Goal: Transaction & Acquisition: Purchase product/service

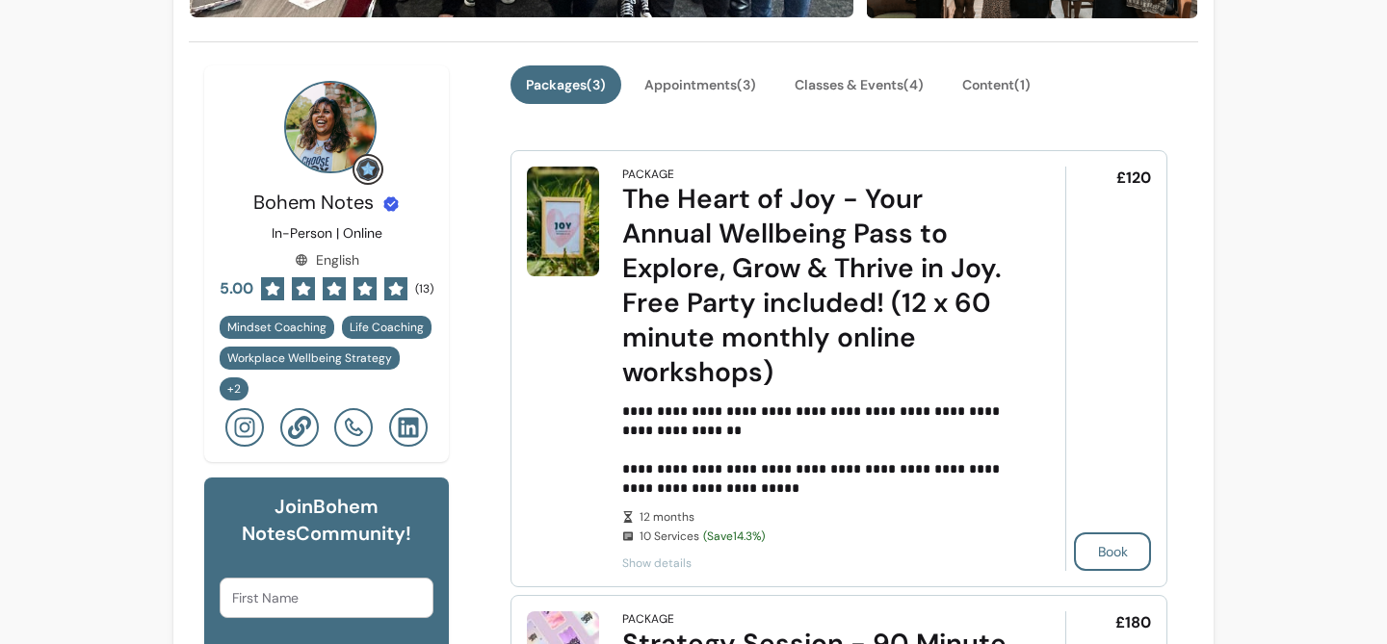
scroll to position [442, 0]
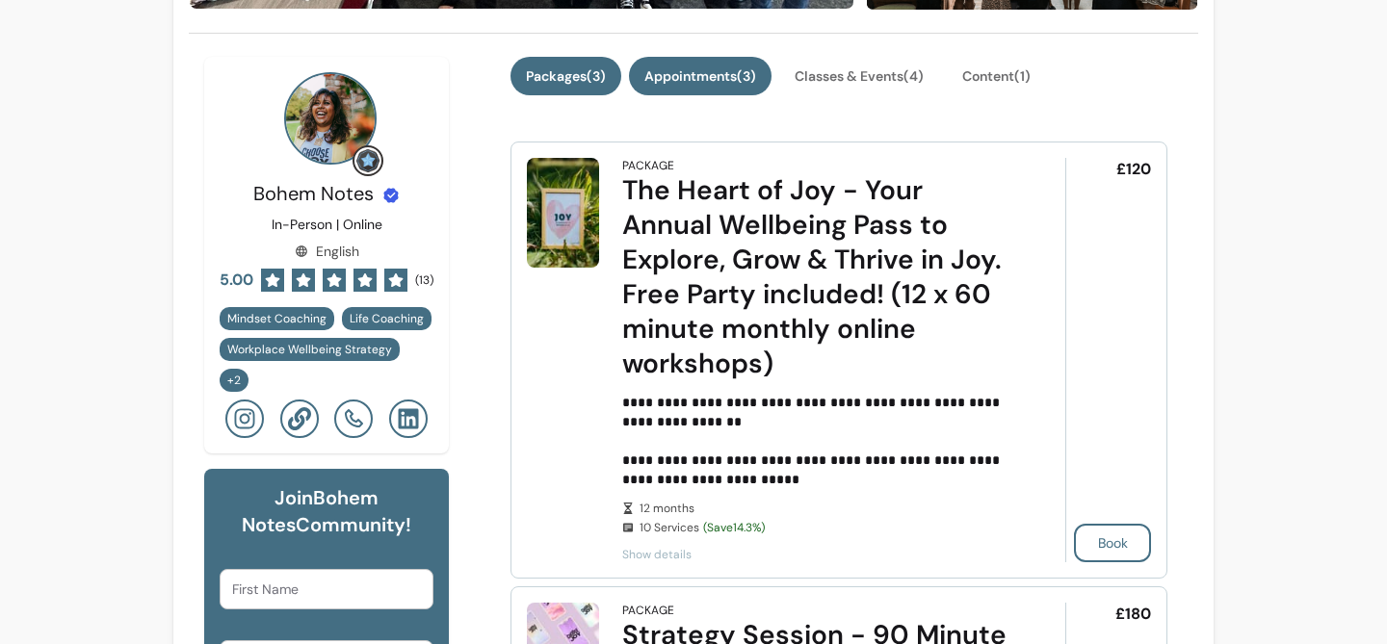
click at [725, 81] on button "Appointments ( 3 )" at bounding box center [700, 76] width 143 height 39
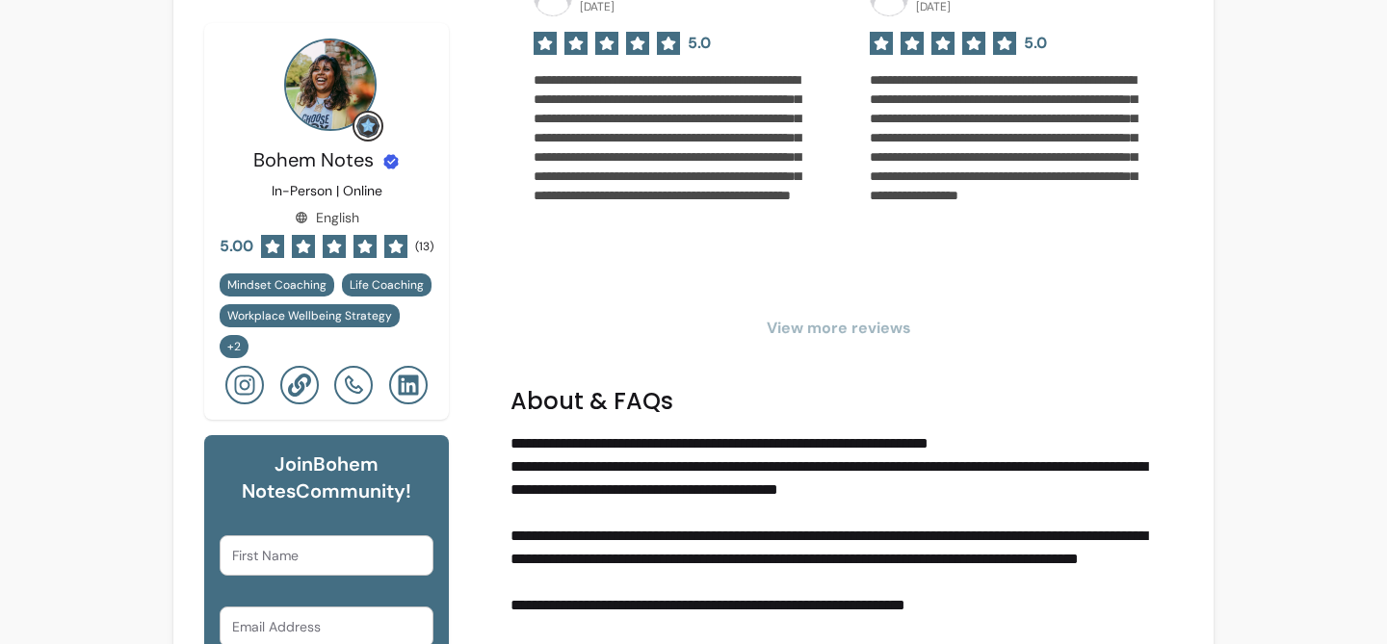
scroll to position [2100, 0]
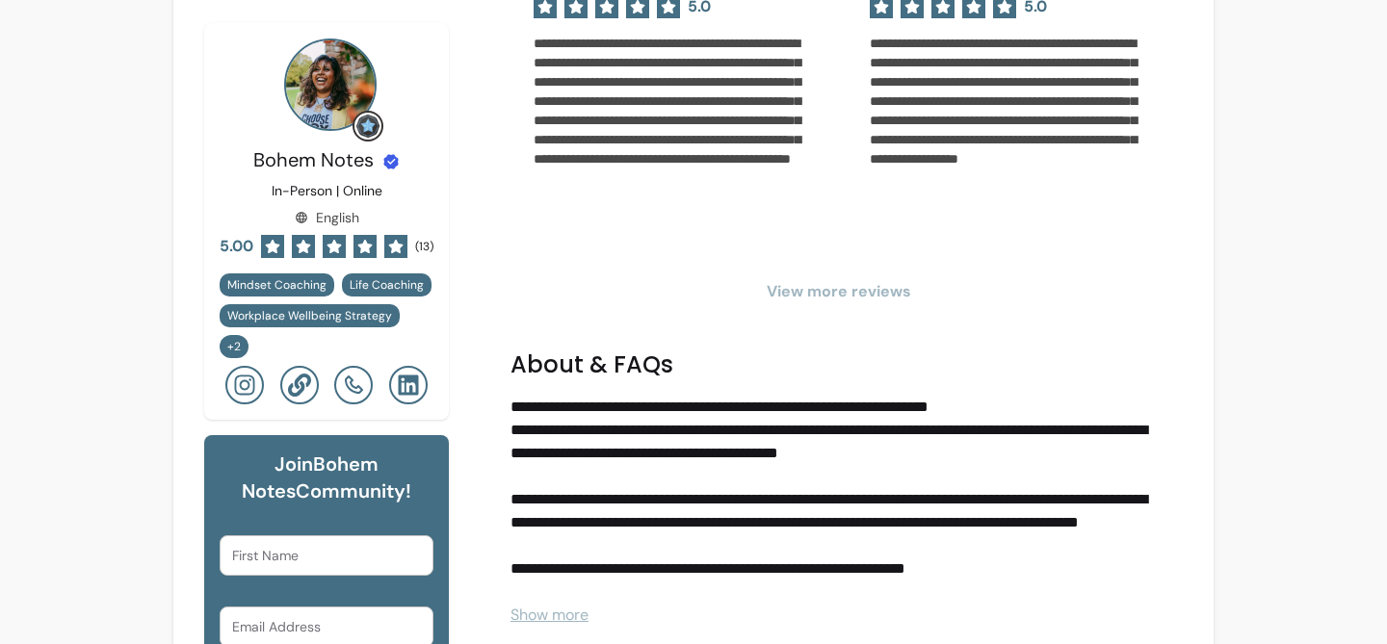
click at [838, 293] on span "View more reviews" at bounding box center [838, 291] width 657 height 23
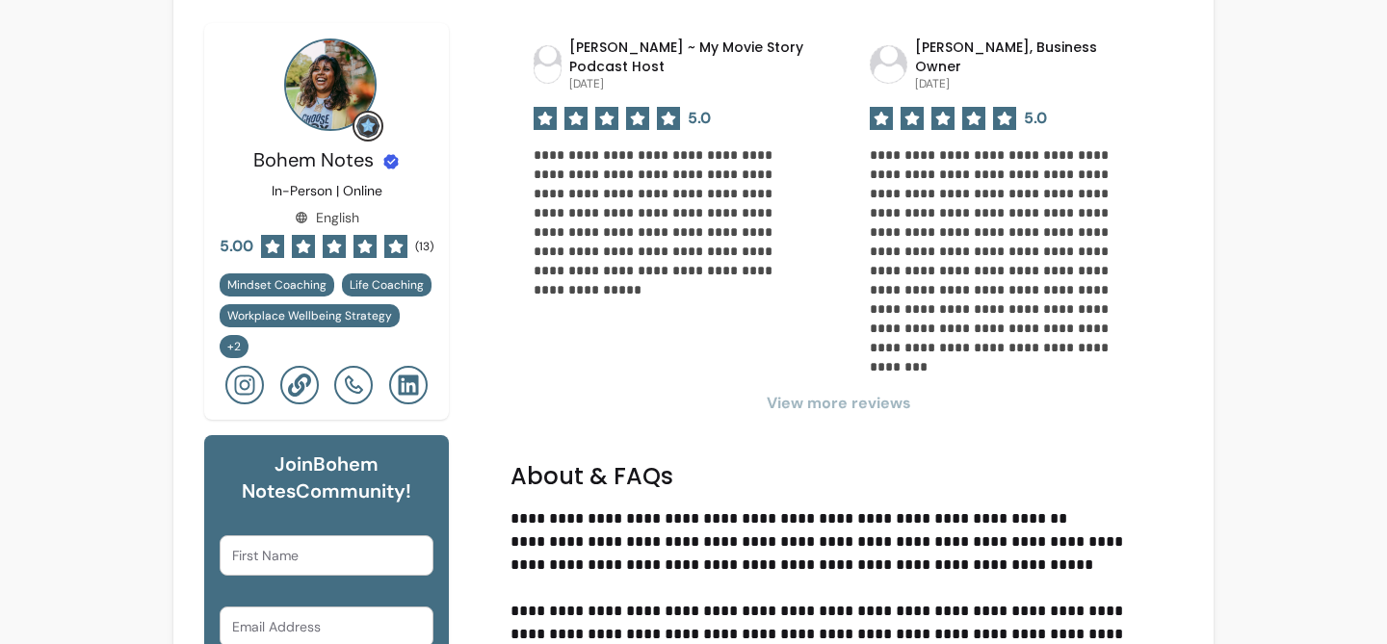
scroll to position [2798, 0]
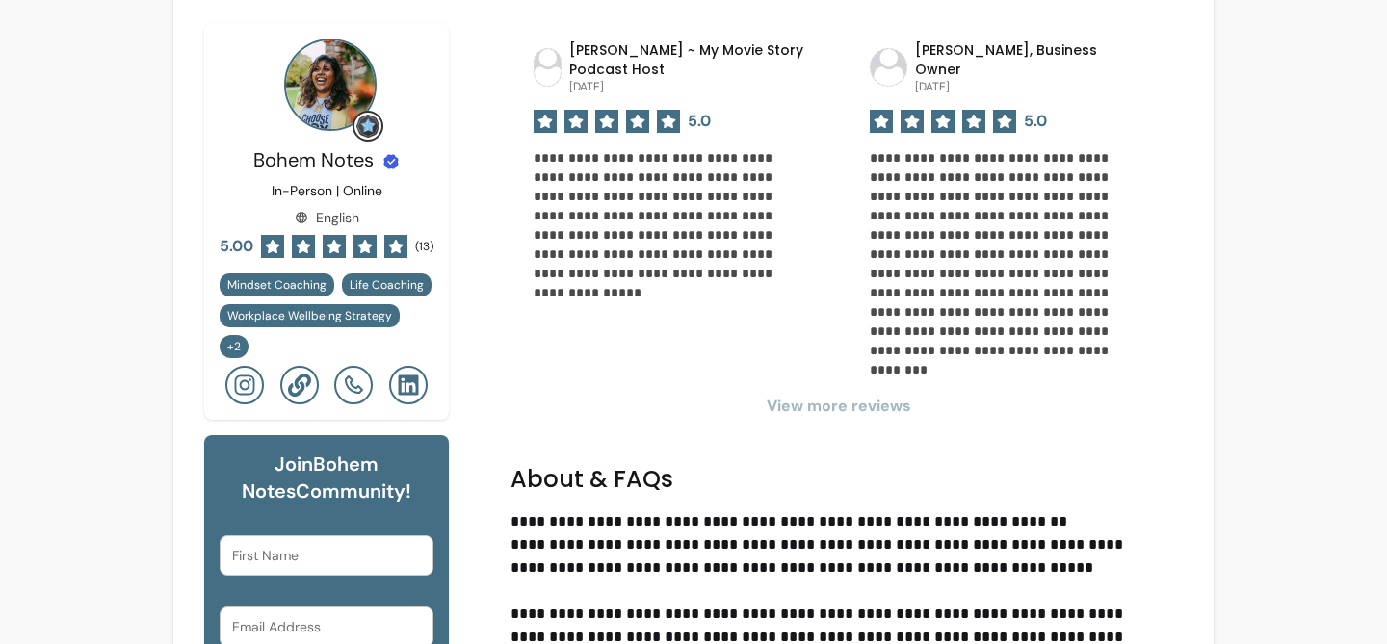
click at [838, 395] on span "View more reviews" at bounding box center [838, 406] width 657 height 23
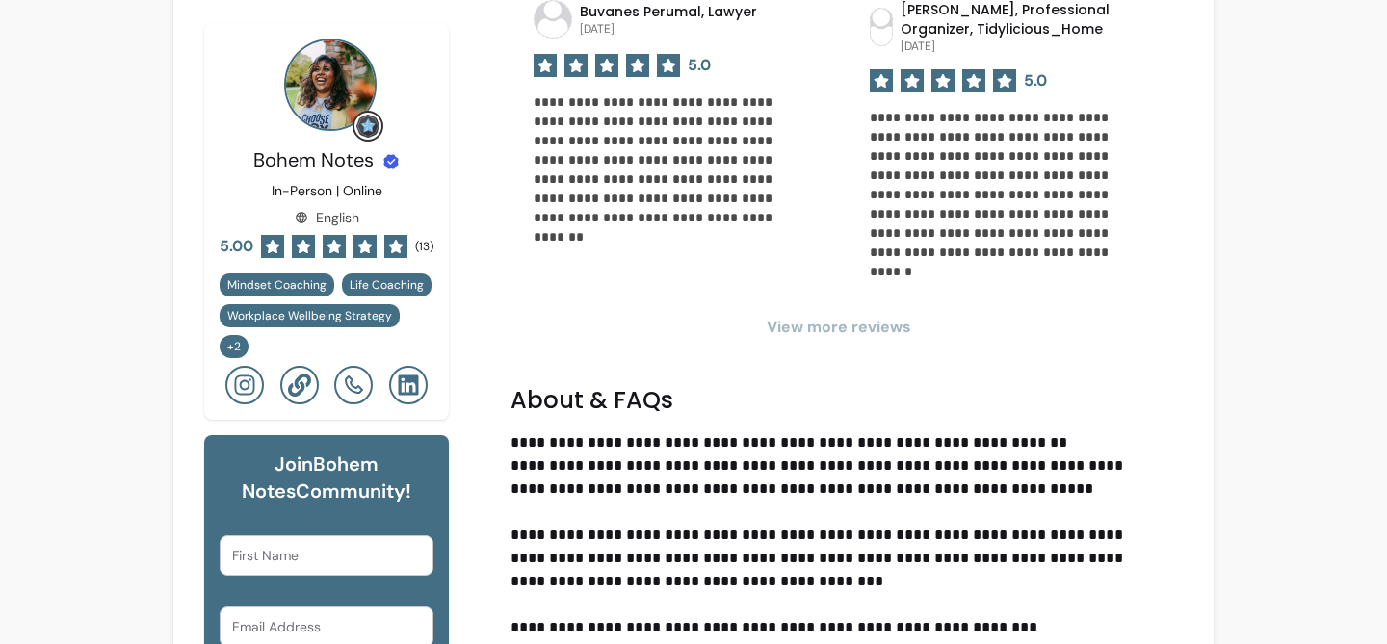
scroll to position [3749, 0]
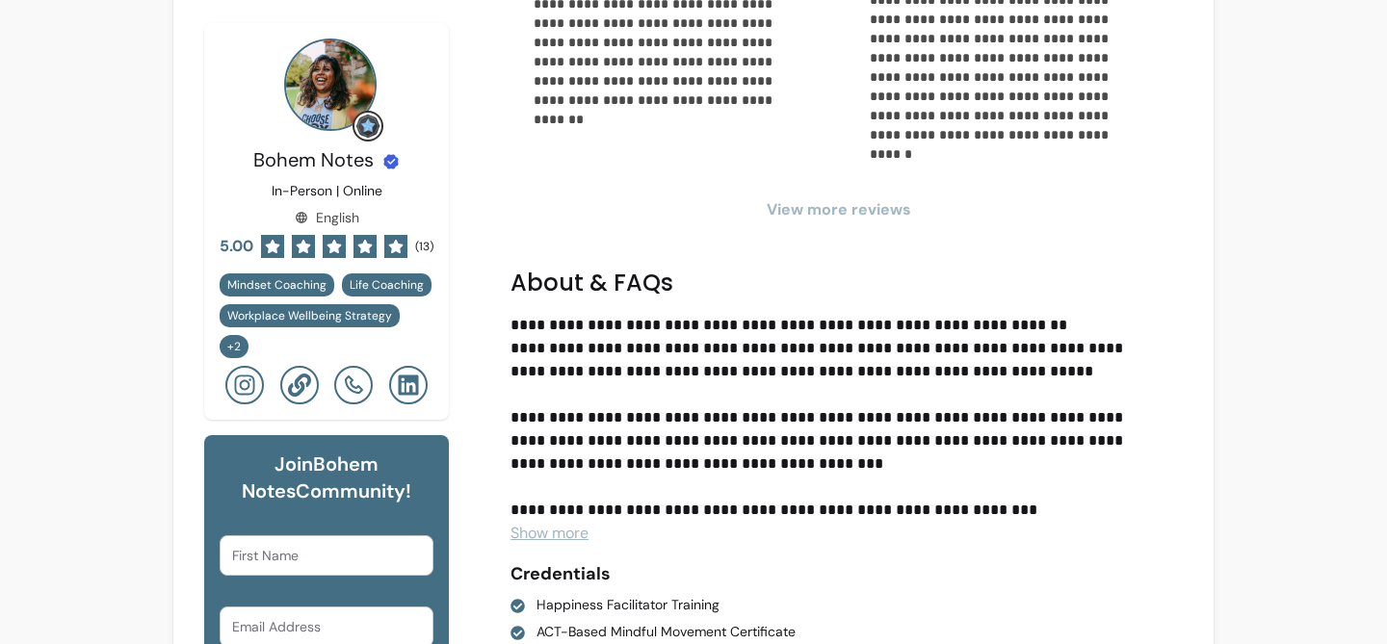
click at [840, 198] on span "View more reviews" at bounding box center [838, 209] width 657 height 23
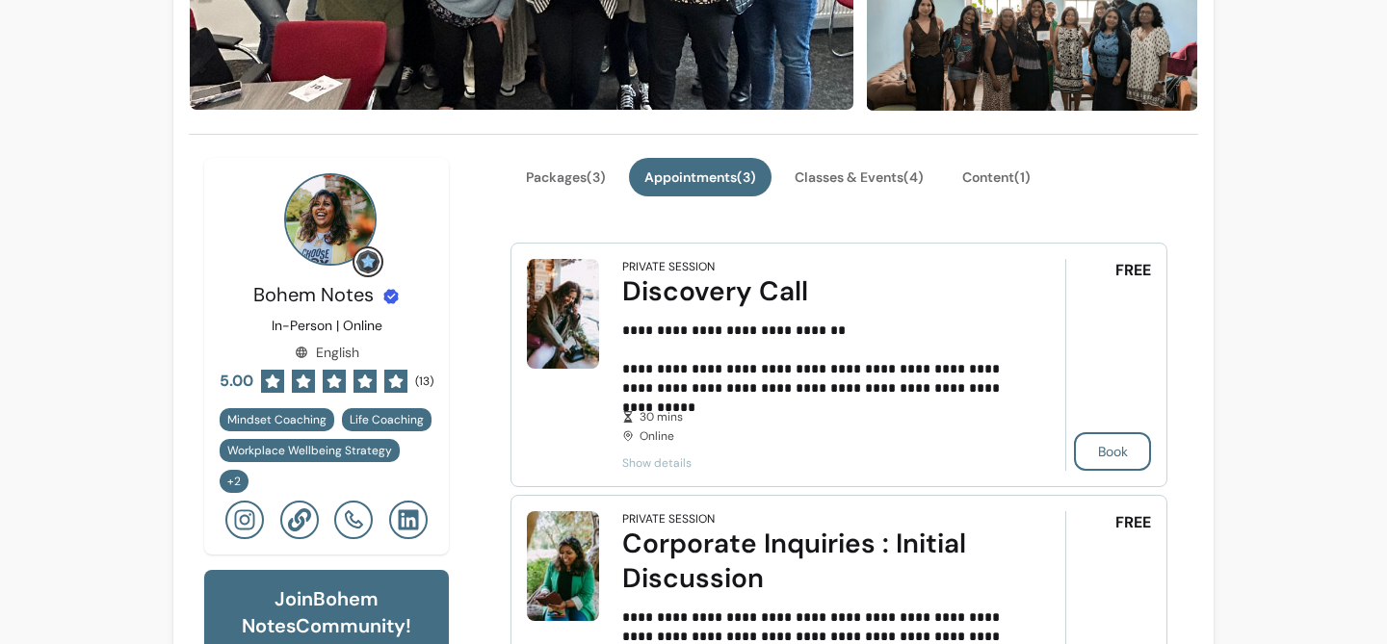
scroll to position [389, 0]
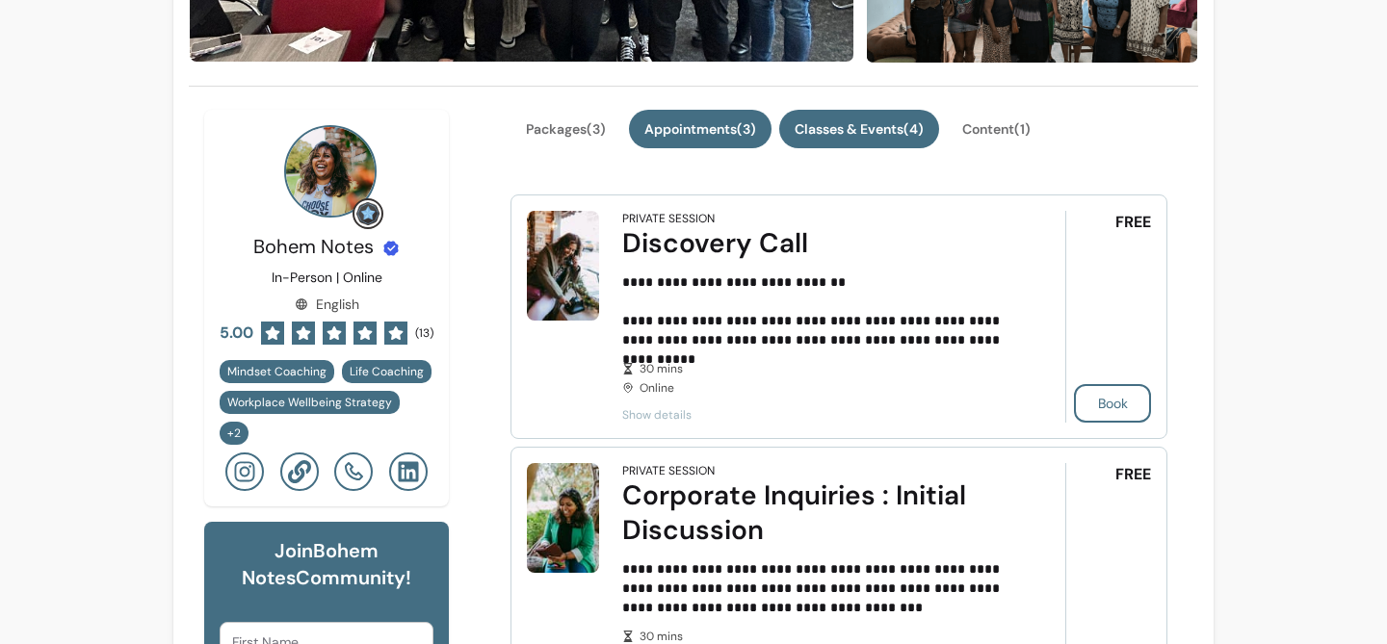
click at [890, 129] on button "Classes & Events ( 4 )" at bounding box center [859, 129] width 160 height 39
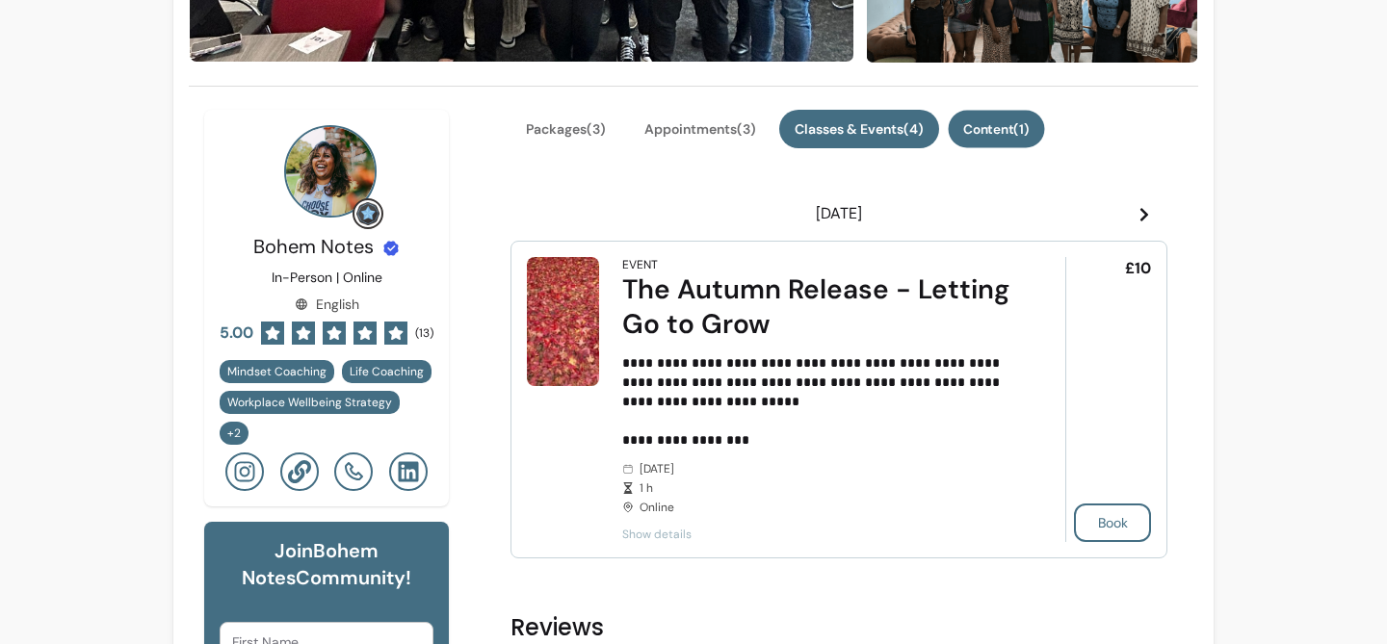
click at [1023, 126] on button "Content ( 1 )" at bounding box center [996, 130] width 96 height 38
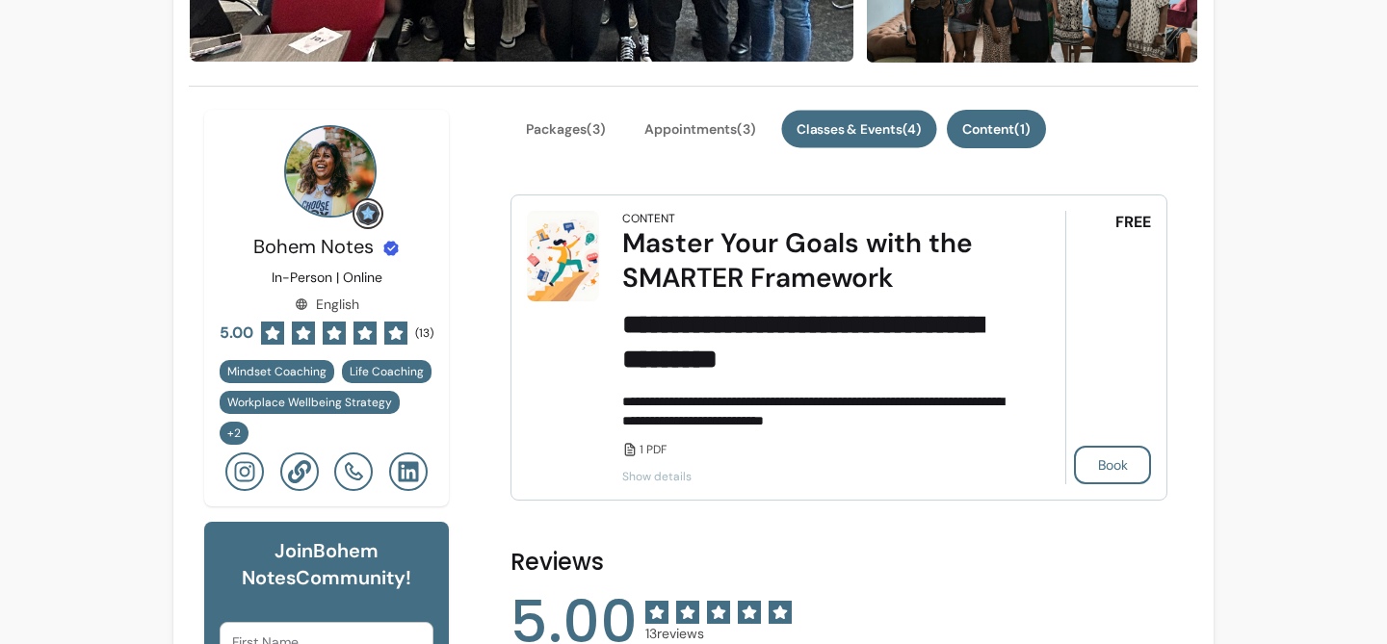
click at [904, 122] on button "Classes & Events ( 4 )" at bounding box center [858, 130] width 155 height 38
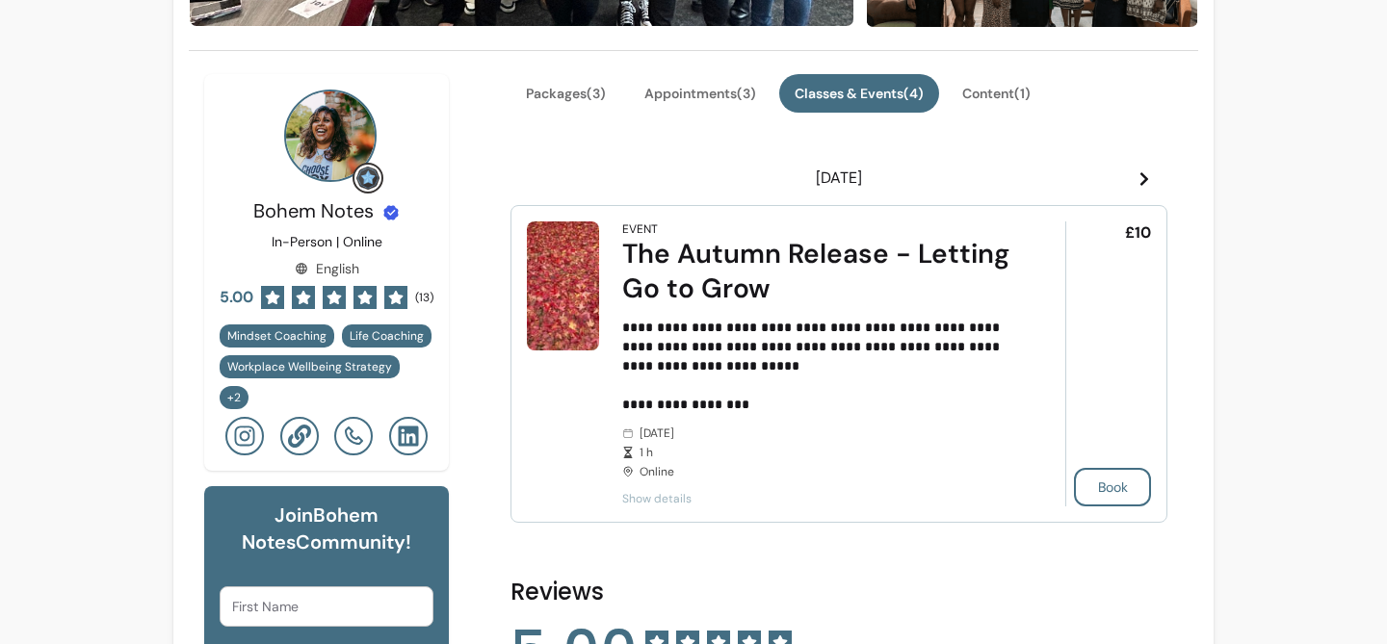
scroll to position [426, 0]
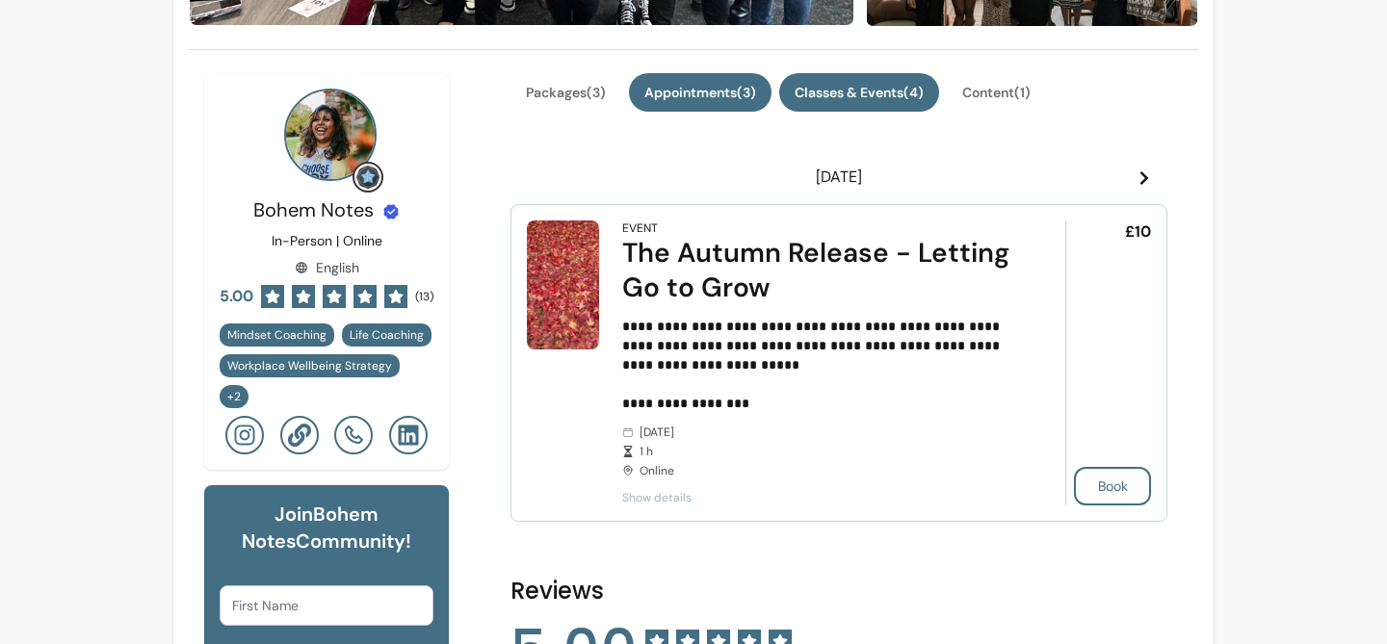
click at [743, 108] on button "Appointments ( 3 )" at bounding box center [700, 92] width 143 height 39
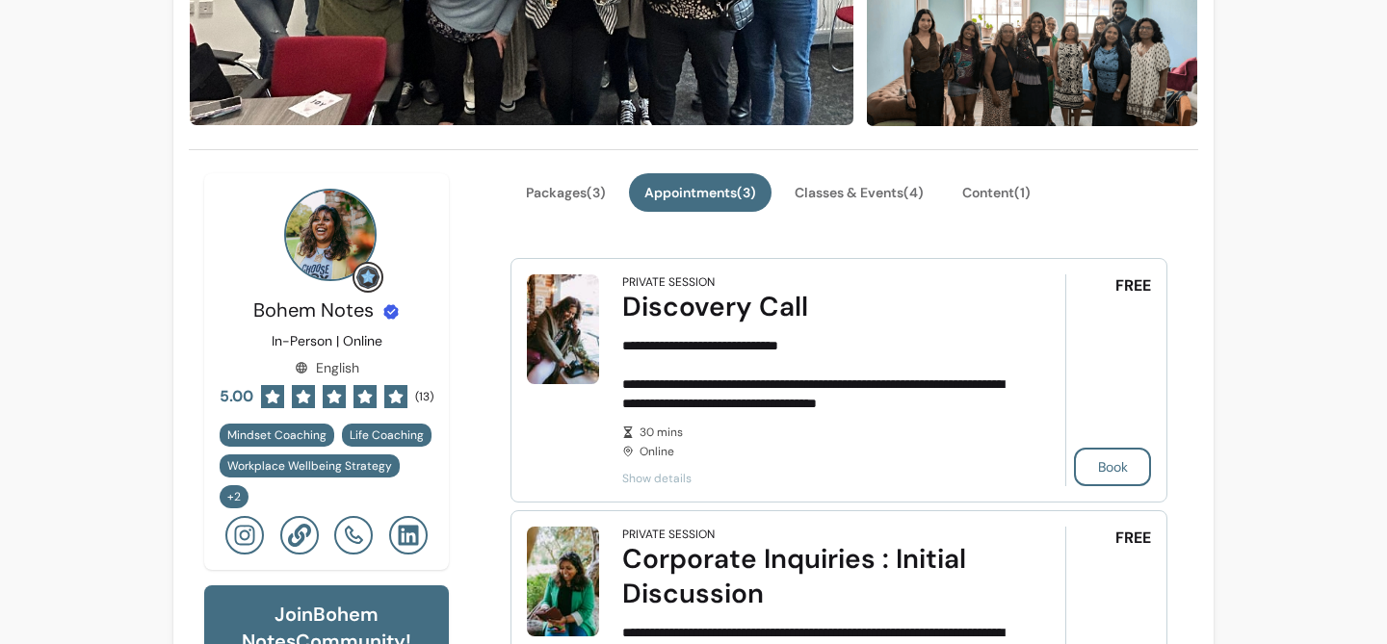
scroll to position [288, 0]
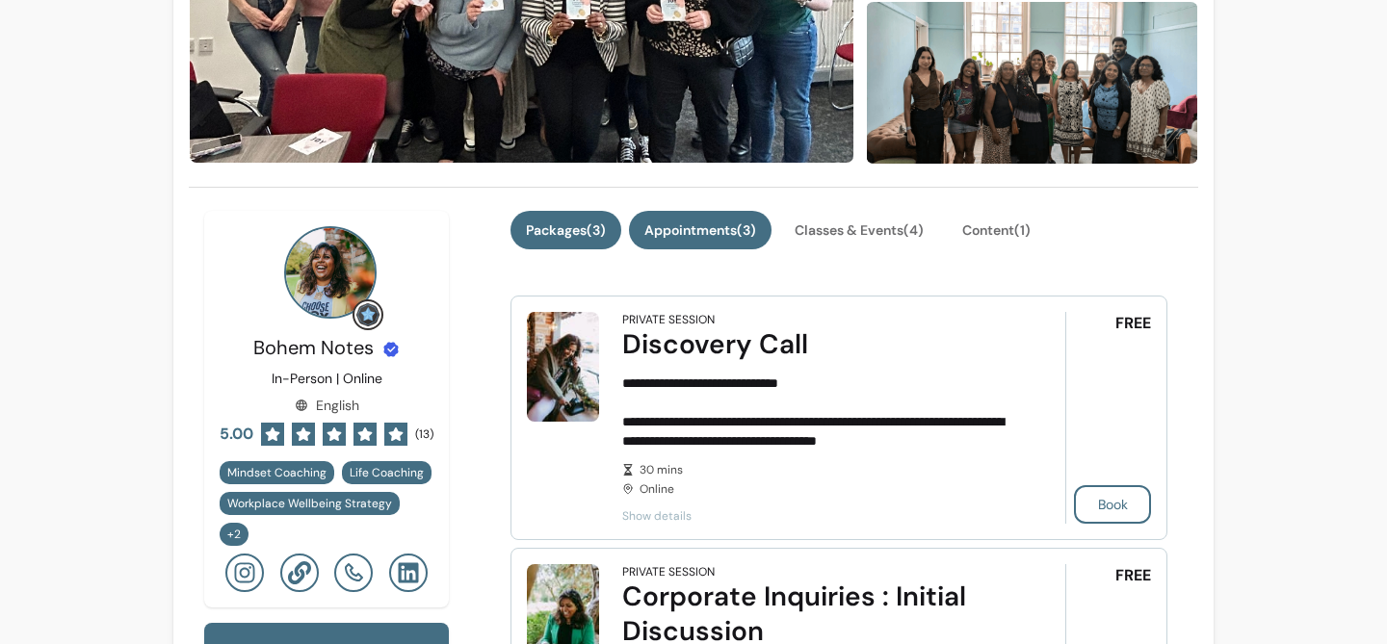
click at [576, 230] on button "Packages ( 3 )" at bounding box center [565, 230] width 111 height 39
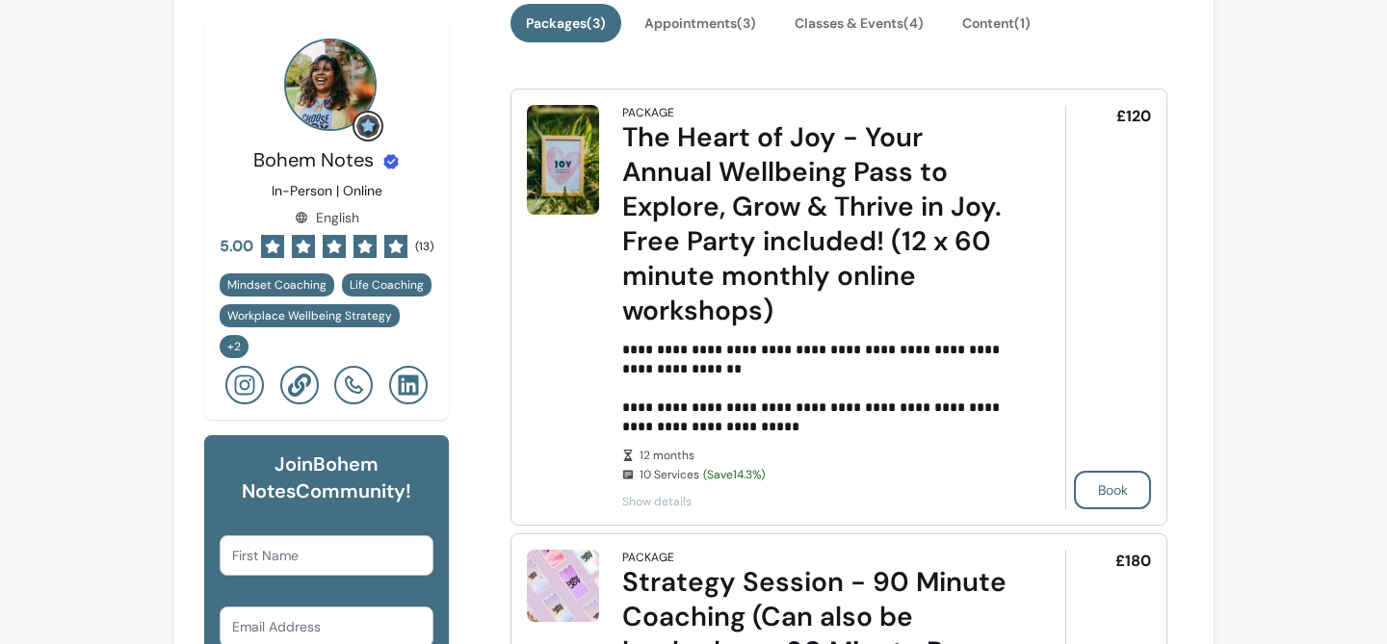
scroll to position [492, 0]
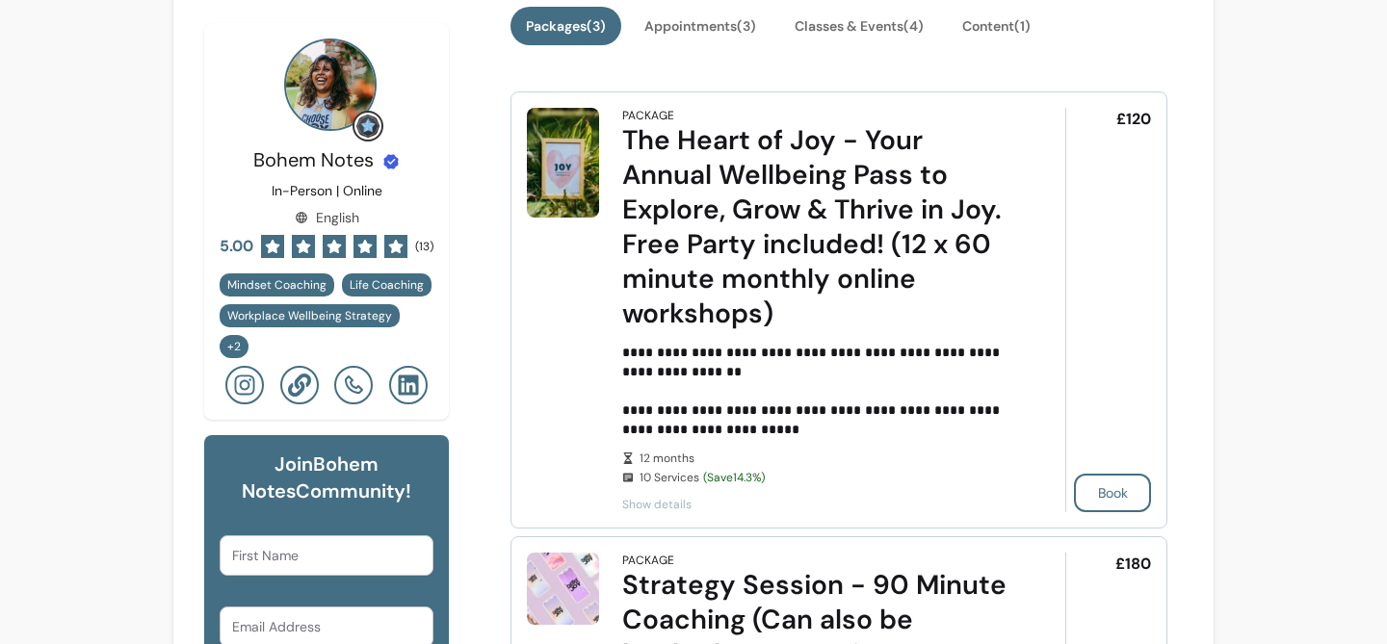
click at [657, 508] on span "Show details" at bounding box center [816, 504] width 389 height 15
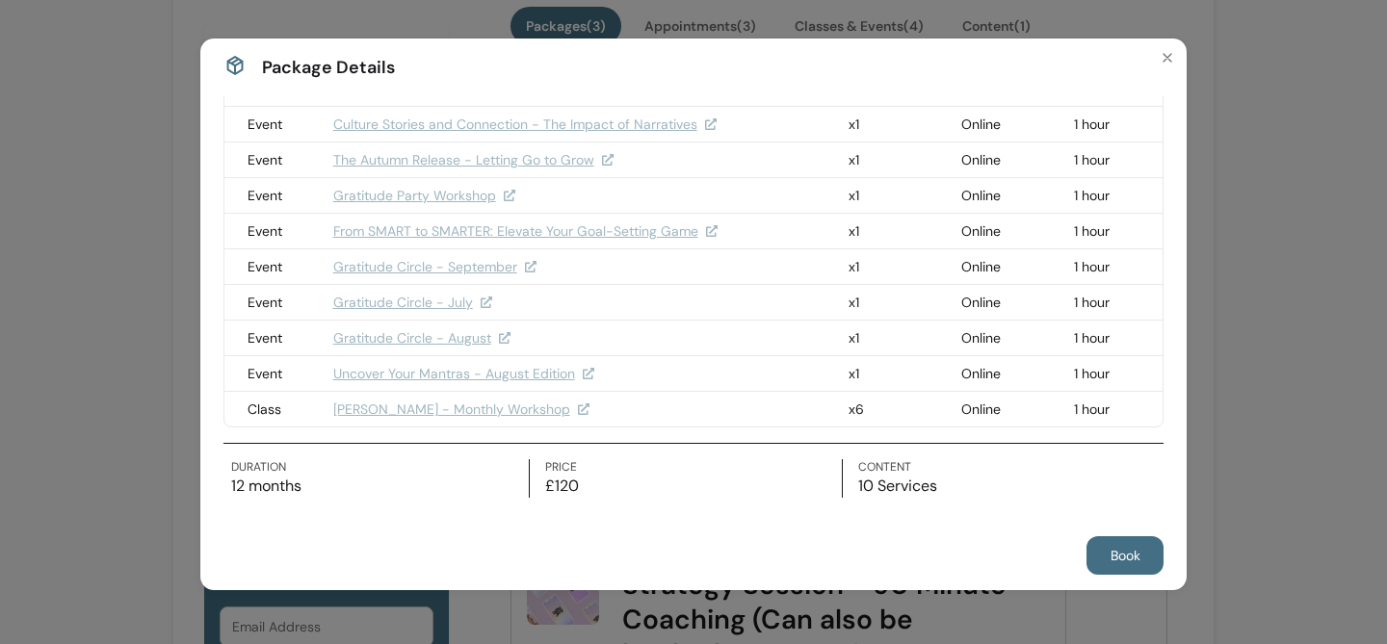
scroll to position [31, 0]
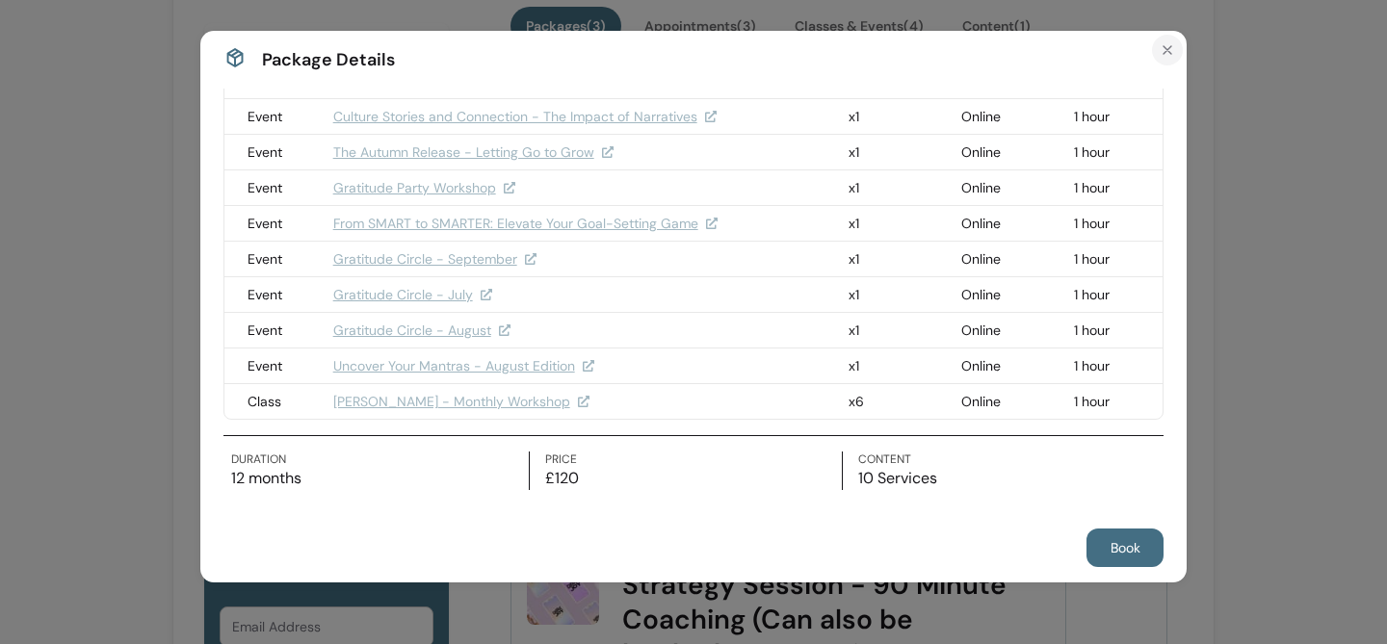
click at [1171, 49] on icon "Close" at bounding box center [1166, 49] width 15 height 15
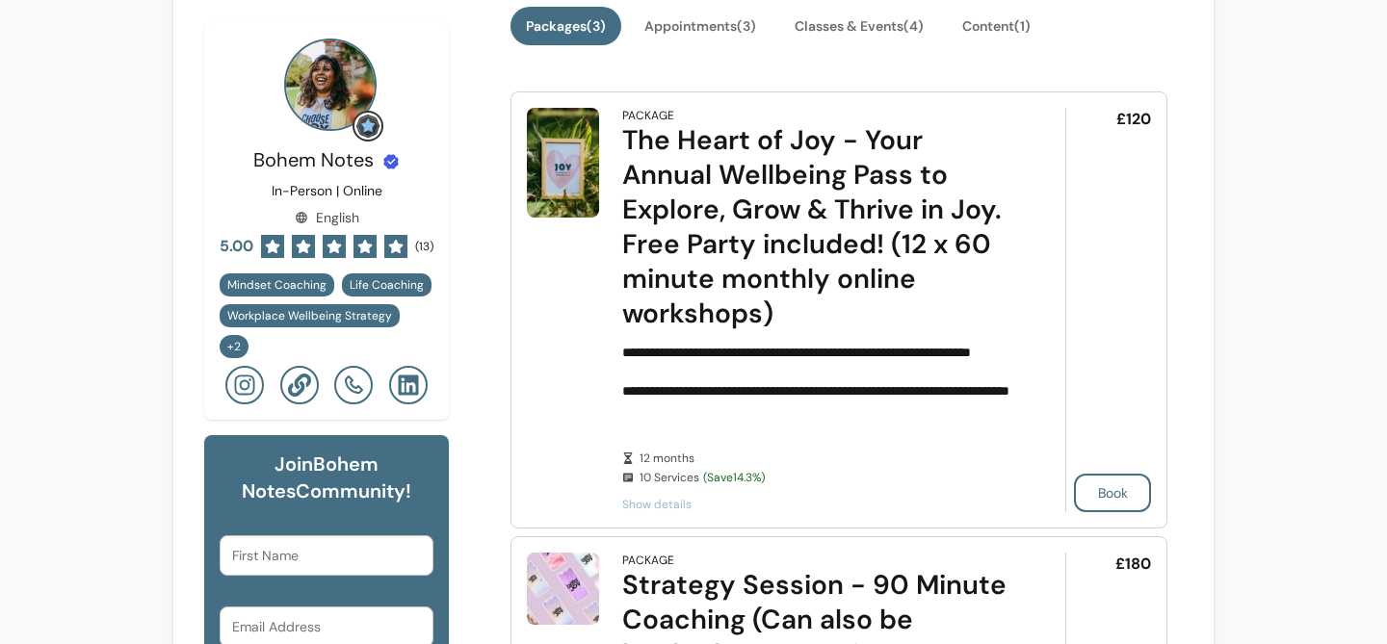
scroll to position [480, 0]
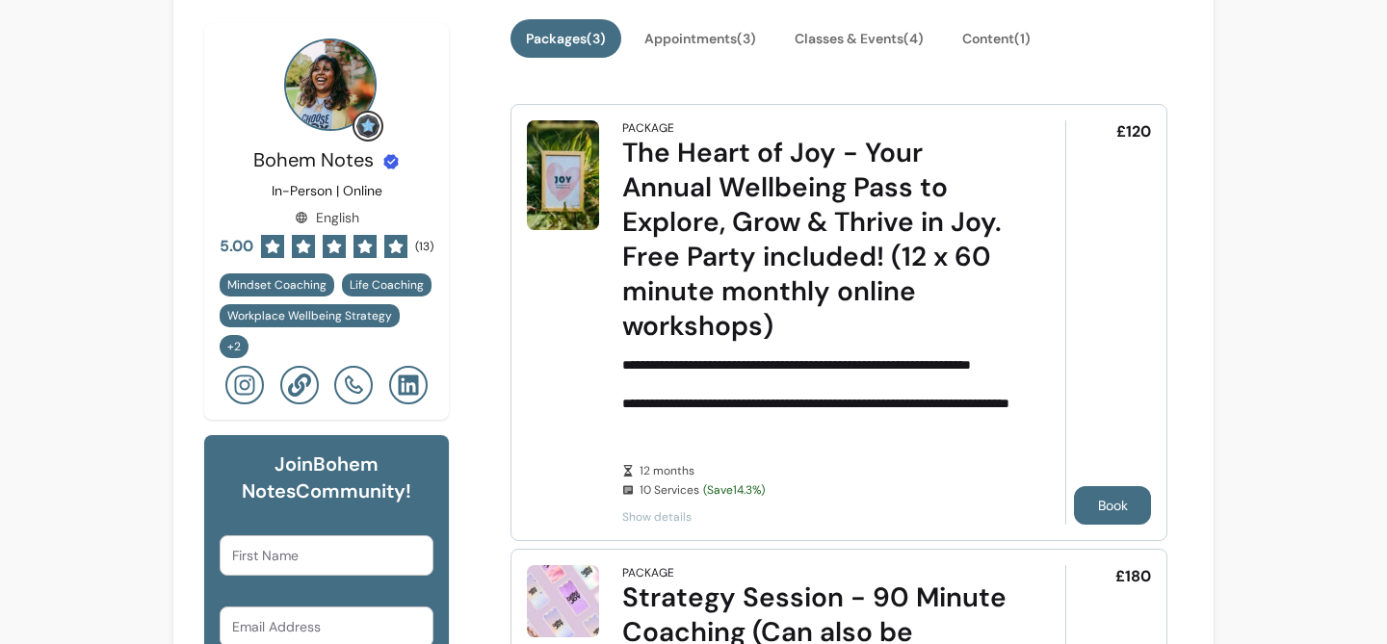
click at [1118, 512] on button "Book" at bounding box center [1112, 505] width 77 height 39
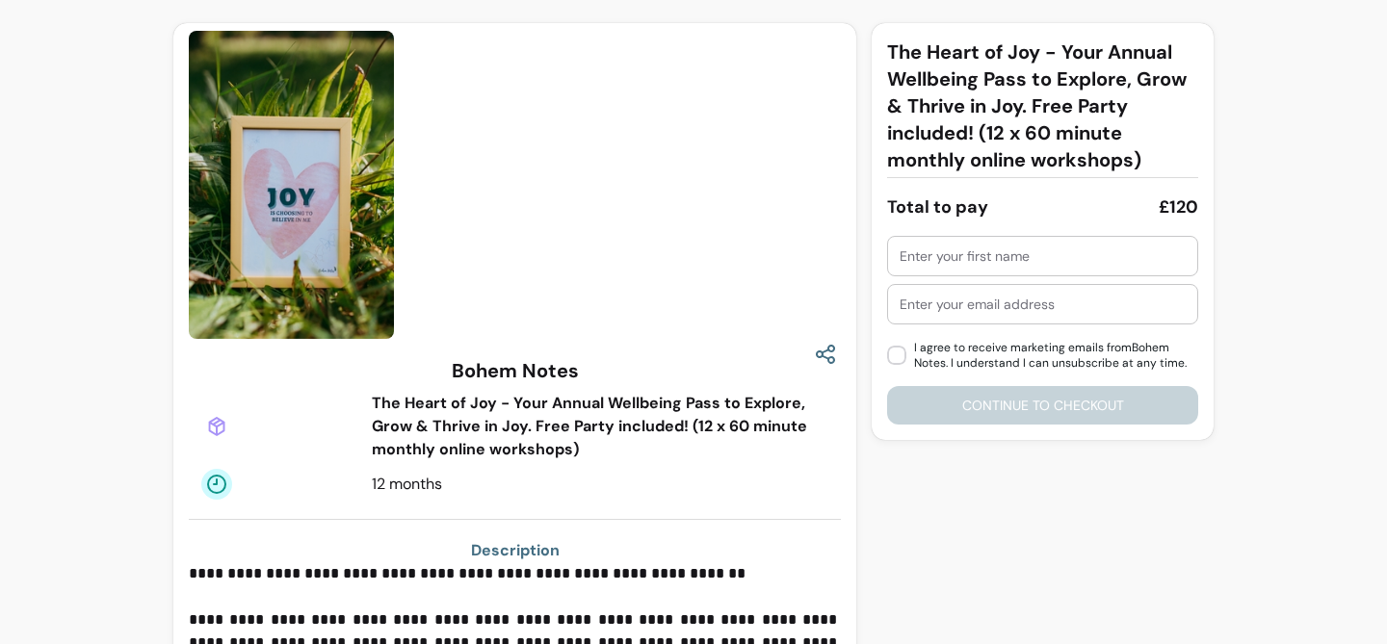
click at [988, 243] on div at bounding box center [1042, 256] width 286 height 39
type input "[PERSON_NAME]"
click at [969, 298] on input "text" at bounding box center [1042, 304] width 286 height 19
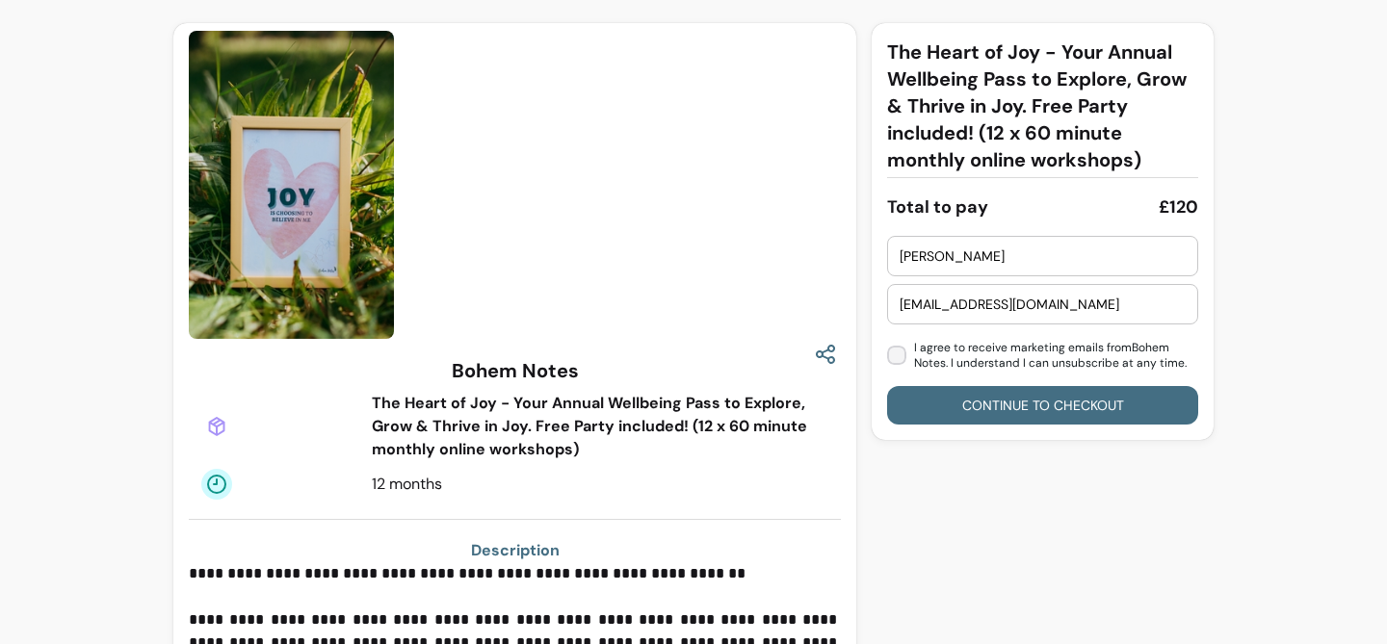
type input "[EMAIL_ADDRESS][DOMAIN_NAME]"
click at [1008, 402] on button "Continue to checkout" at bounding box center [1042, 405] width 311 height 39
